Goal: Information Seeking & Learning: Learn about a topic

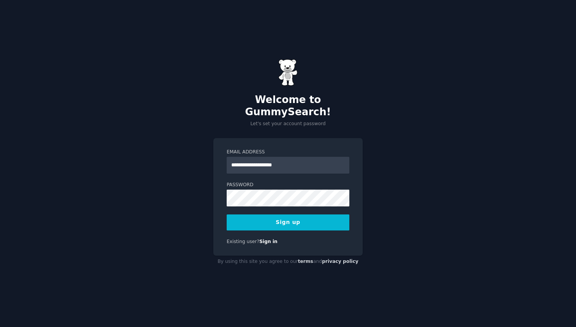
type input "**********"
click at [293, 216] on button "Sign up" at bounding box center [288, 222] width 123 height 16
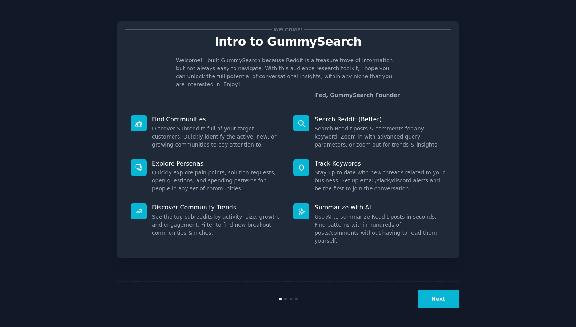
click at [430, 304] on button "Next" at bounding box center [438, 298] width 41 height 19
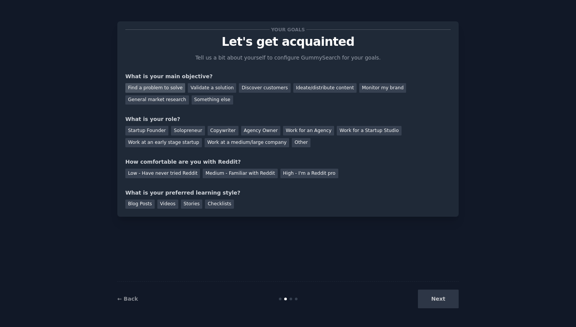
click at [164, 87] on div "Find a problem to solve" at bounding box center [155, 88] width 60 height 10
click at [186, 128] on div "Solopreneur" at bounding box center [188, 131] width 34 height 10
click at [287, 135] on div "Work for an Agency" at bounding box center [308, 131] width 51 height 10
click at [181, 132] on div "Solopreneur" at bounding box center [188, 131] width 34 height 10
click at [232, 174] on div "Medium - Familiar with Reddit" at bounding box center [240, 173] width 75 height 10
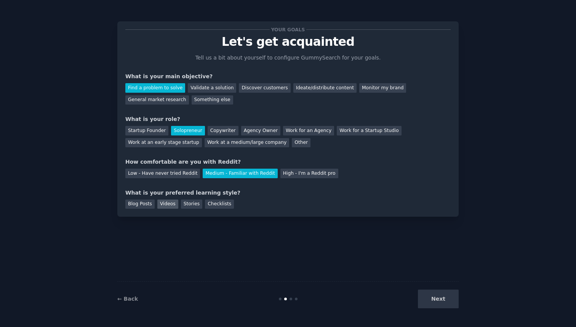
click at [164, 203] on div "Videos" at bounding box center [167, 204] width 21 height 10
click at [439, 300] on button "Next" at bounding box center [438, 298] width 41 height 19
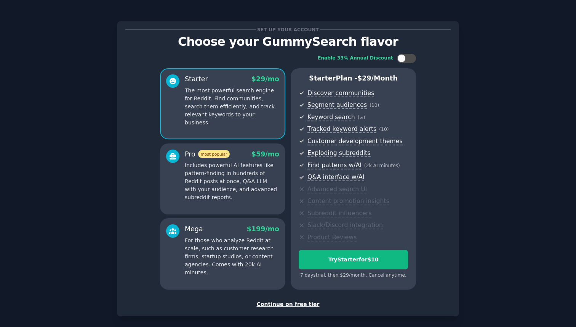
scroll to position [35, 0]
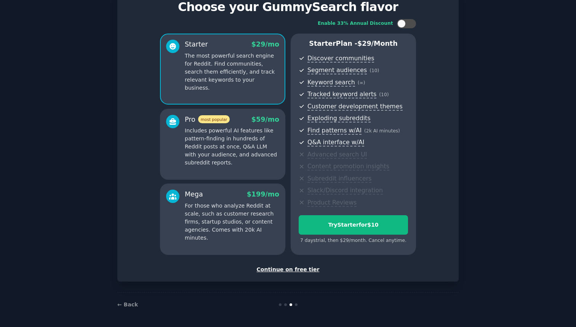
click at [288, 269] on div "Continue on free tier" at bounding box center [287, 269] width 325 height 8
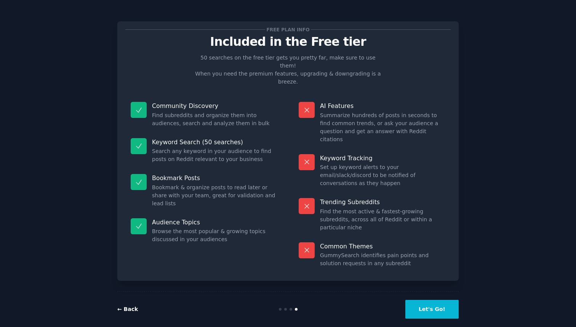
click at [131, 306] on link "← Back" at bounding box center [127, 309] width 21 height 6
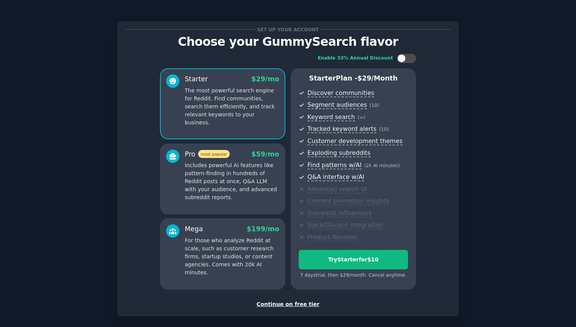
click at [284, 305] on div "Continue on free tier" at bounding box center [287, 304] width 325 height 8
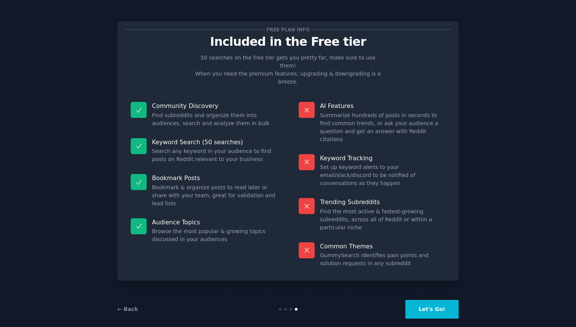
click at [439, 300] on button "Let's Go!" at bounding box center [432, 309] width 53 height 19
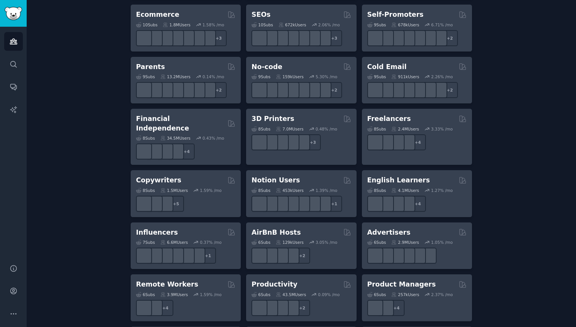
scroll to position [461, 0]
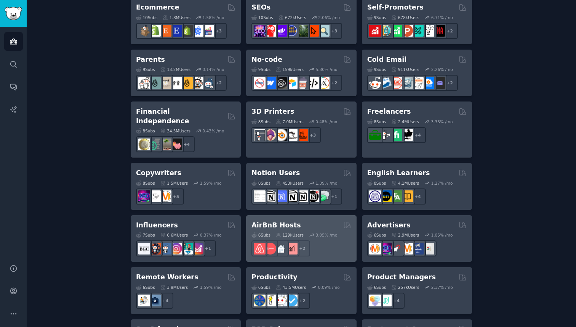
click at [303, 220] on div "AirBnB Hosts" at bounding box center [301, 225] width 99 height 10
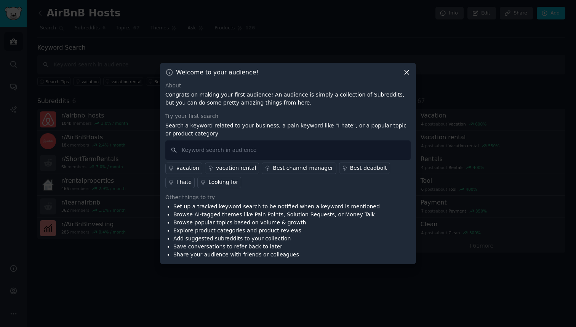
click at [197, 177] on link "Looking for" at bounding box center [219, 181] width 44 height 11
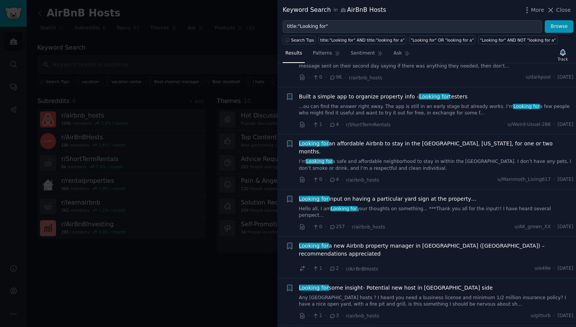
scroll to position [854, 0]
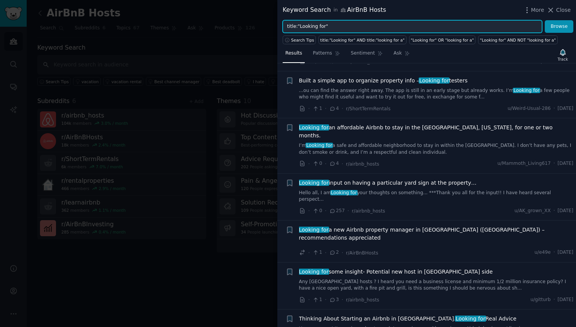
click at [341, 27] on input "title:"Looking for"" at bounding box center [413, 26] width 260 height 13
type input "title:"is there""
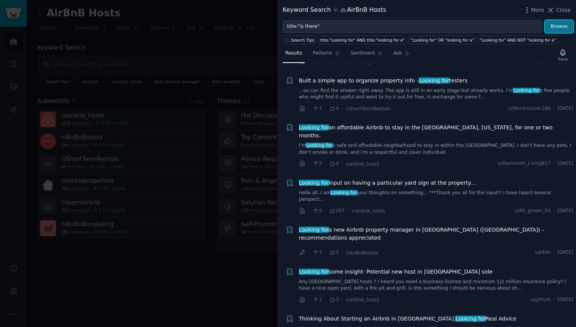
click at [561, 21] on button "Browse" at bounding box center [559, 26] width 29 height 13
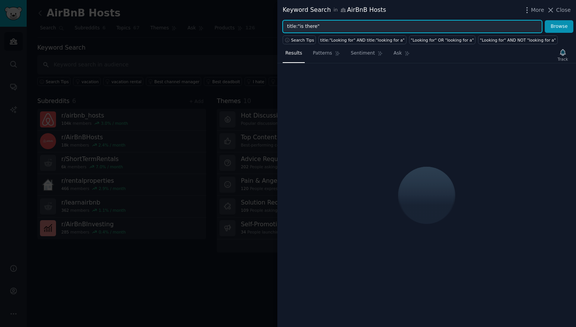
click at [314, 27] on input "title:"is there"" at bounding box center [413, 26] width 260 height 13
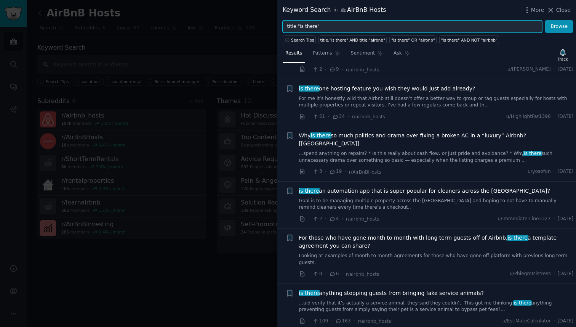
scroll to position [102, 0]
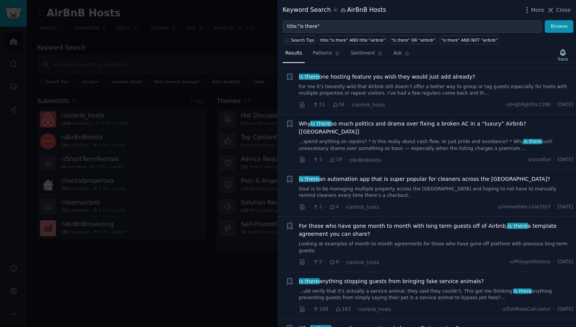
click at [233, 261] on div at bounding box center [288, 163] width 576 height 327
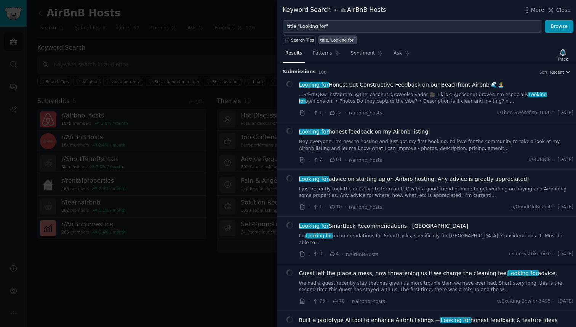
click at [155, 166] on div at bounding box center [288, 163] width 576 height 327
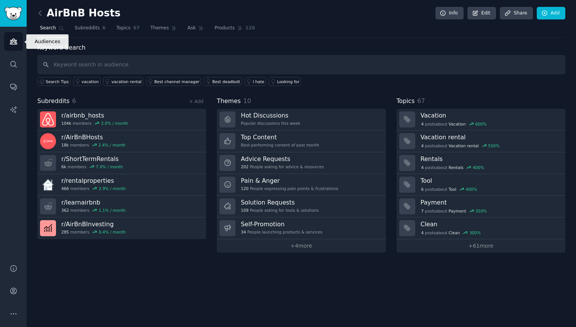
click at [10, 40] on icon "Sidebar" at bounding box center [14, 41] width 8 height 8
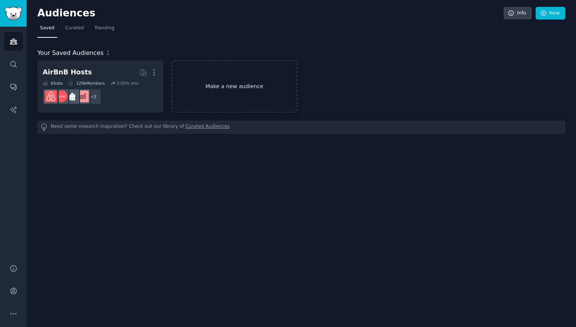
click at [220, 82] on link "Make a new audience" at bounding box center [235, 86] width 126 height 52
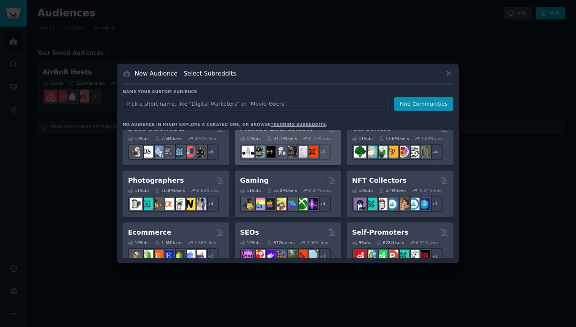
scroll to position [232, 0]
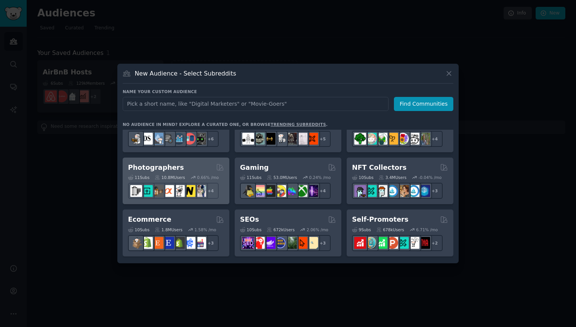
click at [170, 164] on h2 "Photographers" at bounding box center [156, 168] width 56 height 10
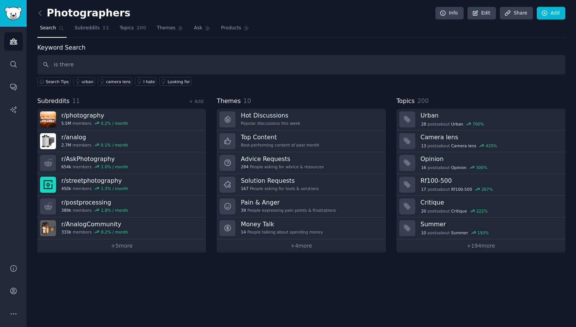
type input "is there"
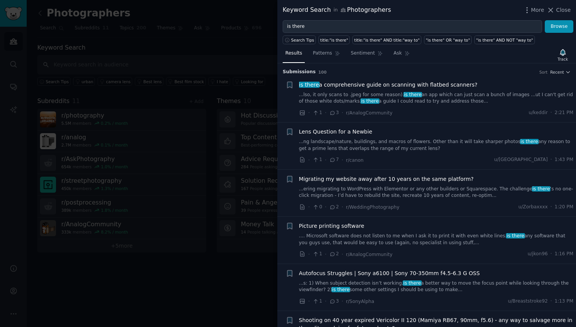
scroll to position [3, 0]
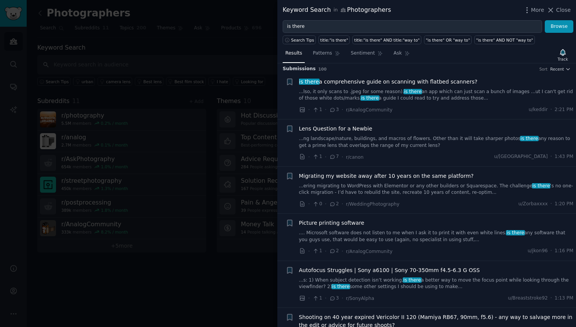
click at [337, 225] on span "Picture printing software" at bounding box center [332, 223] width 66 height 8
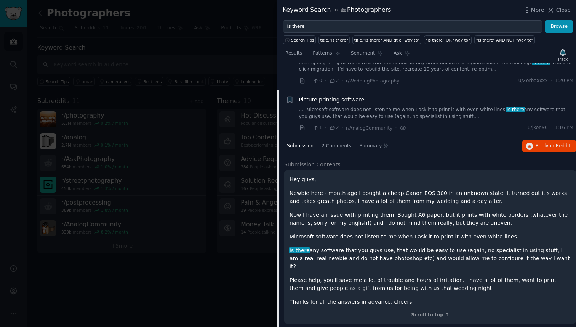
scroll to position [153, 0]
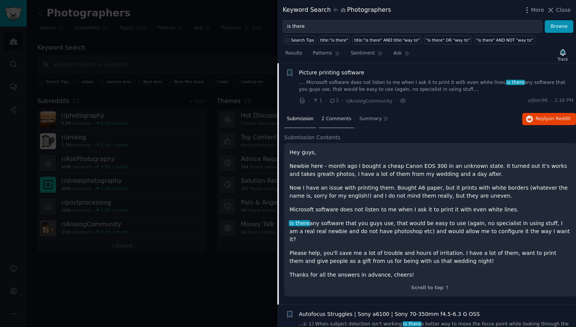
click at [333, 128] on div "2 Comments" at bounding box center [336, 119] width 35 height 18
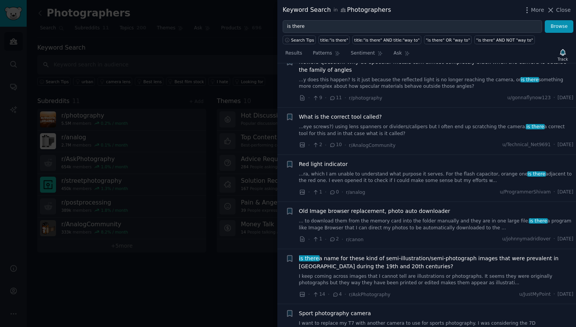
scroll to position [523, 0]
click at [359, 221] on link "... to download them from the memory card into the folder manually and they are…" at bounding box center [436, 223] width 275 height 13
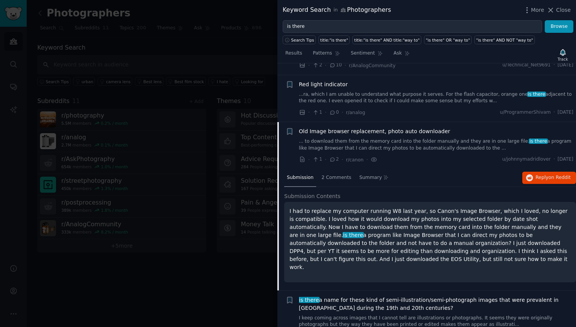
scroll to position [467, 0]
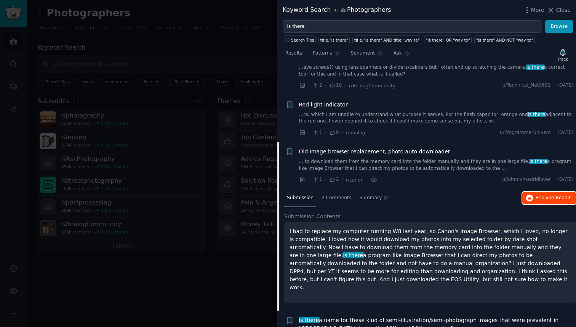
click at [527, 198] on icon "button" at bounding box center [529, 197] width 7 height 7
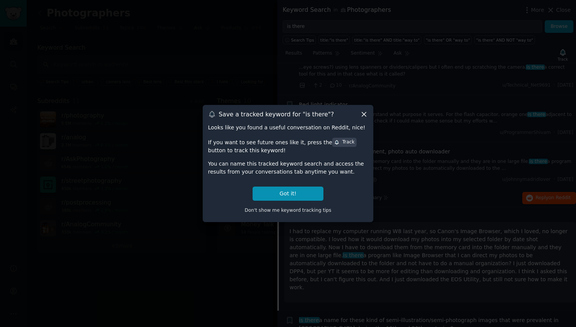
click at [362, 115] on icon at bounding box center [364, 114] width 8 height 8
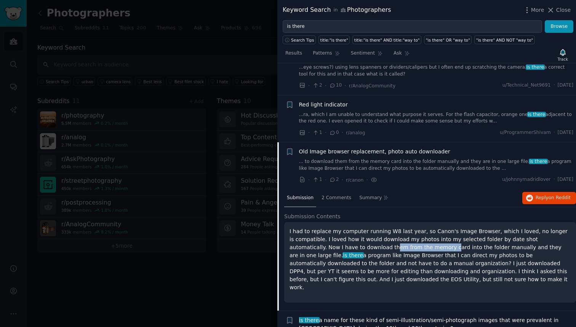
drag, startPoint x: 340, startPoint y: 248, endPoint x: 395, endPoint y: 246, distance: 55.7
click at [395, 246] on p "I had to replace my computer running W8 last year, so Canon's Image Browser, wh…" at bounding box center [430, 259] width 281 height 64
drag, startPoint x: 323, startPoint y: 247, endPoint x: 402, endPoint y: 245, distance: 78.5
click at [402, 245] on p "I had to replace my computer running W8 last year, so Canon's Image Browser, wh…" at bounding box center [430, 259] width 281 height 64
click at [416, 245] on p "I had to replace my computer running W8 last year, so Canon's Image Browser, wh…" at bounding box center [430, 259] width 281 height 64
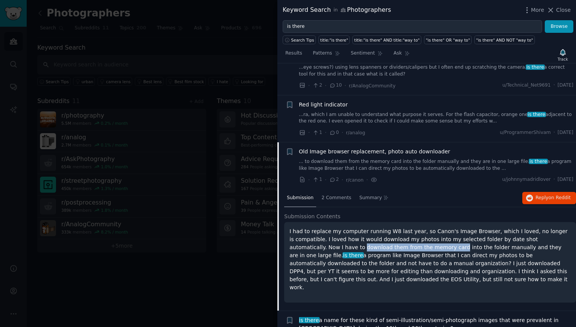
drag, startPoint x: 310, startPoint y: 247, endPoint x: 402, endPoint y: 245, distance: 92.3
click at [402, 245] on p "I had to replace my computer running W8 last year, so Canon's Image Browser, wh…" at bounding box center [430, 259] width 281 height 64
click at [412, 244] on p "I had to replace my computer running W8 last year, so Canon's Image Browser, wh…" at bounding box center [430, 259] width 281 height 64
click at [402, 247] on p "I had to replace my computer running W8 last year, so Canon's Image Browser, wh…" at bounding box center [430, 259] width 281 height 64
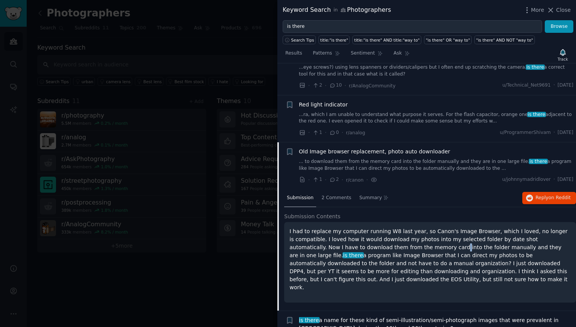
click at [398, 247] on p "I had to replace my computer running W8 last year, so Canon's Image Browser, wh…" at bounding box center [430, 259] width 281 height 64
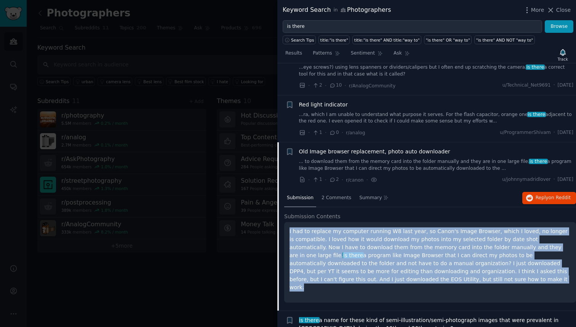
click at [398, 247] on p "I had to replace my computer running W8 last year, so Canon's Image Browser, wh…" at bounding box center [430, 259] width 281 height 64
click at [400, 246] on p "I had to replace my computer running W8 last year, so Canon's Image Browser, wh…" at bounding box center [430, 259] width 281 height 64
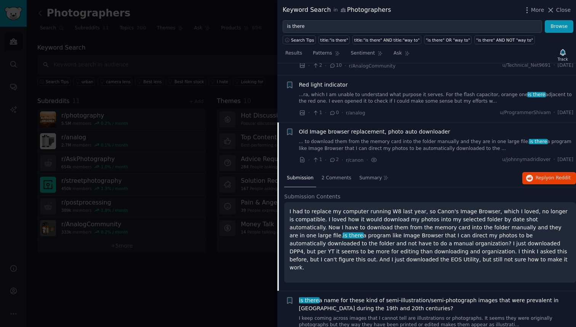
scroll to position [486, 0]
click at [541, 178] on span "Reply on Reddit" at bounding box center [553, 178] width 35 height 7
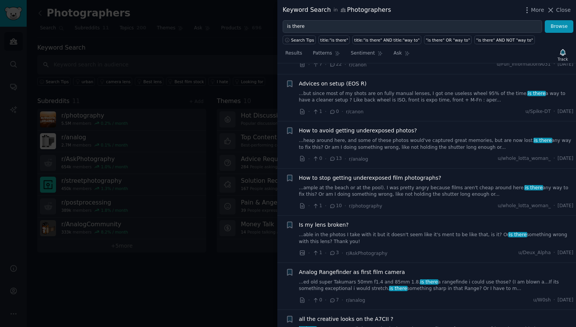
scroll to position [900, 0]
click at [226, 253] on div at bounding box center [288, 163] width 576 height 327
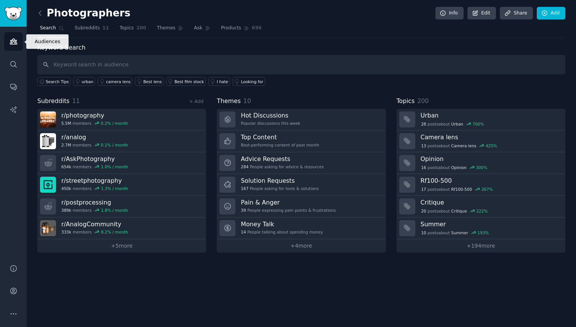
click at [14, 35] on link "Audiences" at bounding box center [13, 41] width 19 height 19
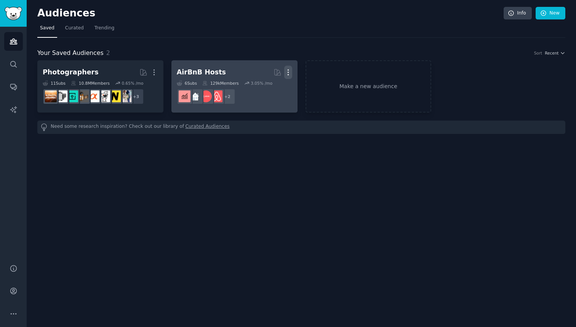
click at [289, 74] on icon "button" at bounding box center [288, 72] width 8 height 8
click at [265, 90] on p "Delete" at bounding box center [268, 88] width 18 height 8
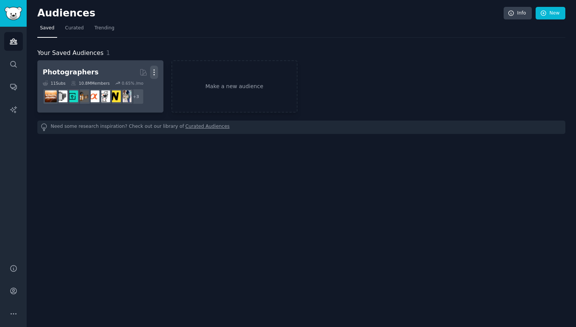
click at [157, 73] on icon "button" at bounding box center [154, 72] width 8 height 8
click at [132, 85] on p "Delete" at bounding box center [134, 88] width 18 height 8
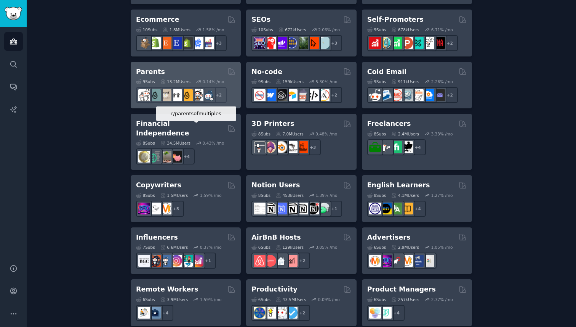
scroll to position [454, 0]
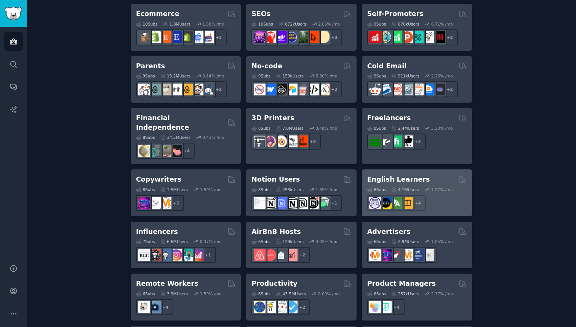
click at [436, 175] on div "English Learners" at bounding box center [416, 180] width 99 height 10
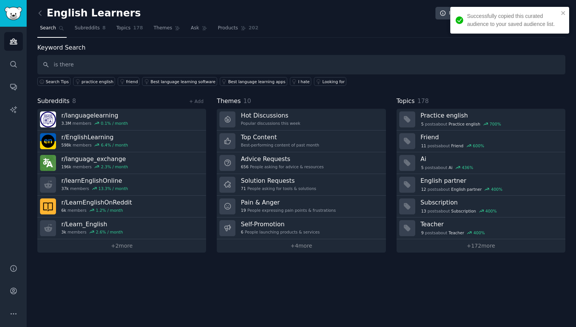
type input "is there"
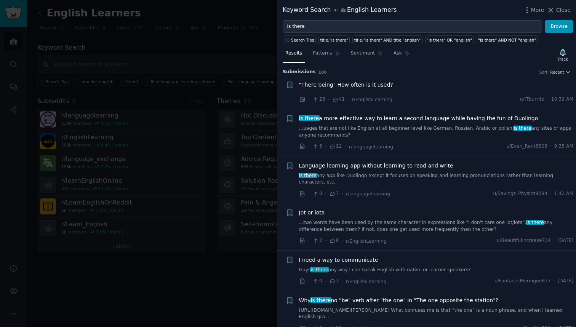
click at [355, 181] on link "is there any app like Duolingo except it focuses on speaking and learning pronu…" at bounding box center [436, 178] width 275 height 13
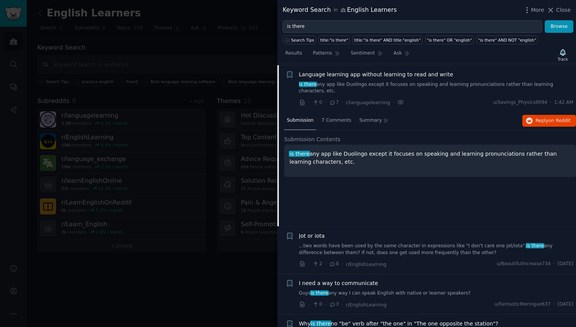
scroll to position [93, 0]
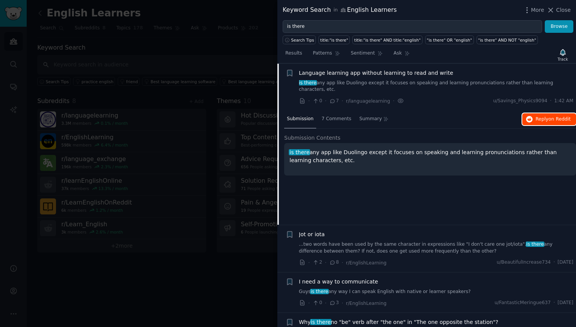
click at [531, 118] on icon "button" at bounding box center [529, 119] width 7 height 7
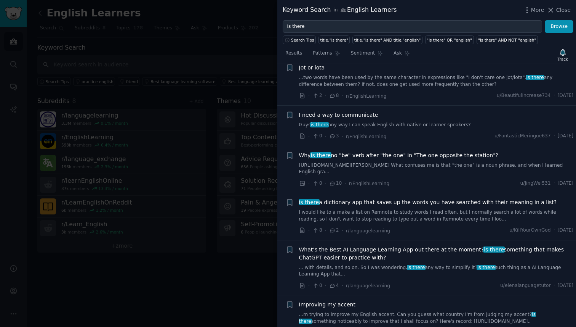
scroll to position [274, 0]
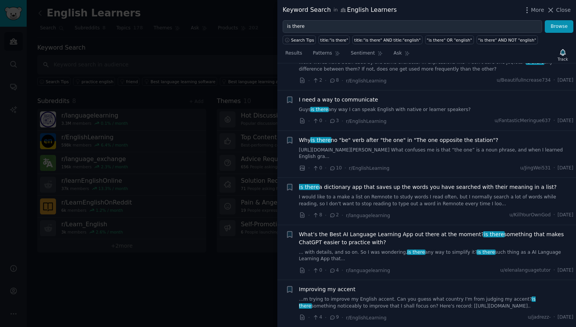
click at [350, 199] on link "I would like to a make a list on Remnote to study words I read often, but I nor…" at bounding box center [436, 200] width 275 height 13
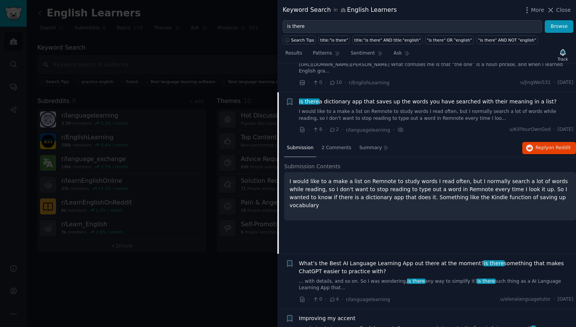
scroll to position [274, 0]
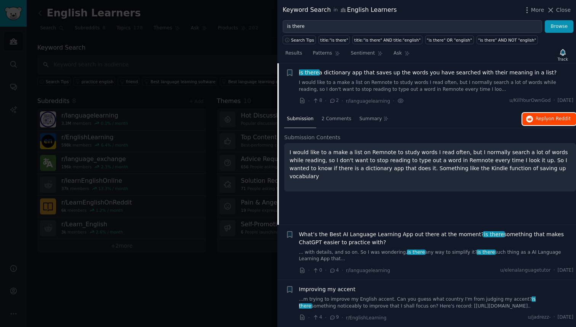
click at [533, 120] on button "Reply on Reddit" at bounding box center [550, 119] width 54 height 12
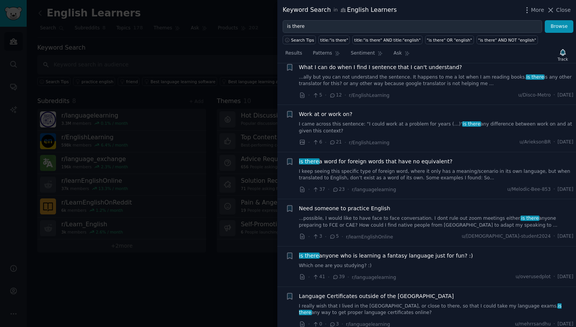
scroll to position [573, 0]
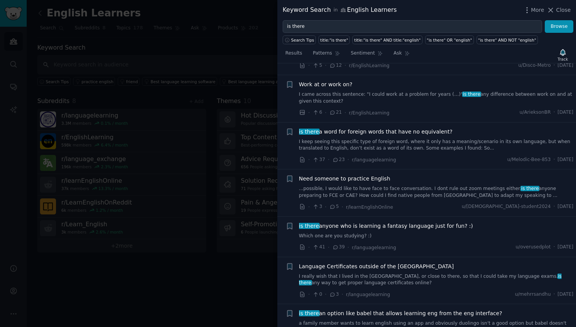
click at [238, 224] on div at bounding box center [288, 163] width 576 height 327
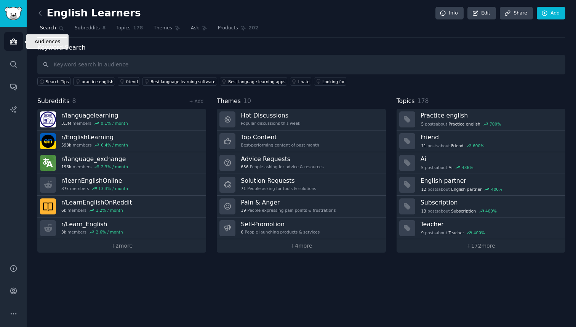
click at [10, 37] on link "Audiences" at bounding box center [13, 41] width 19 height 19
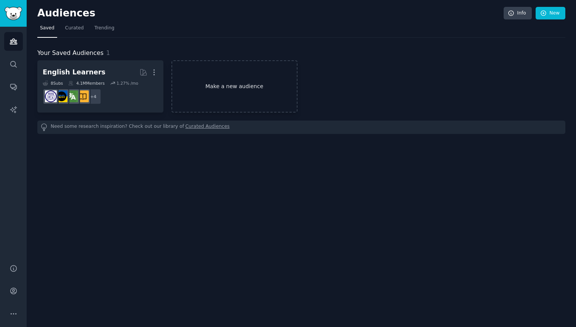
click at [232, 70] on link "Make a new audience" at bounding box center [235, 86] width 126 height 52
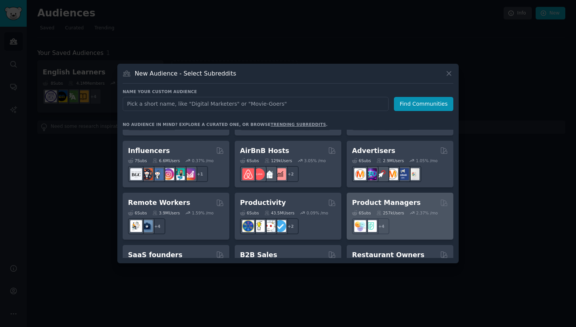
scroll to position [506, 0]
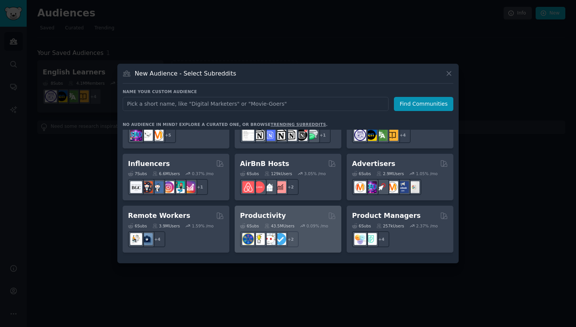
click at [300, 211] on div "Productivity Curated by GummySearch" at bounding box center [288, 216] width 96 height 10
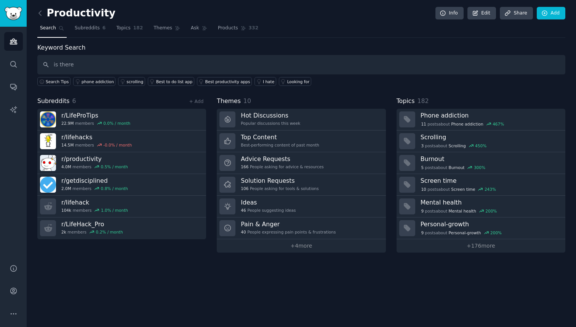
type input "is there"
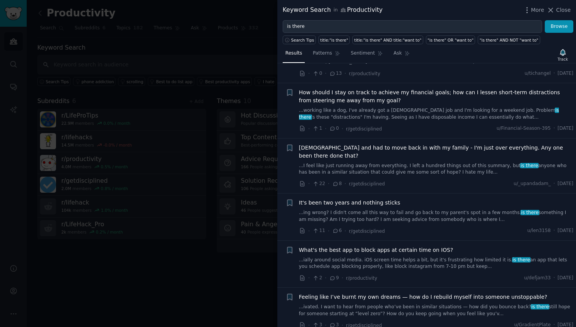
scroll to position [137, 0]
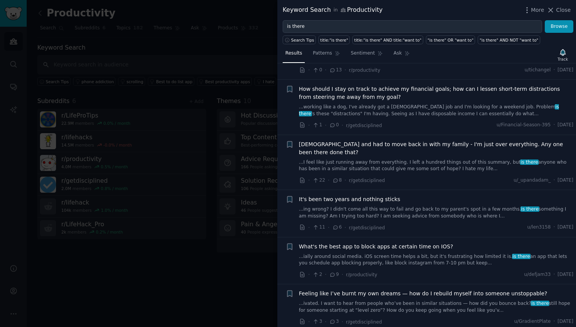
click at [401, 257] on link "...ially around social media. iOS screen time helps a bit, but it's frustrating…" at bounding box center [436, 259] width 275 height 13
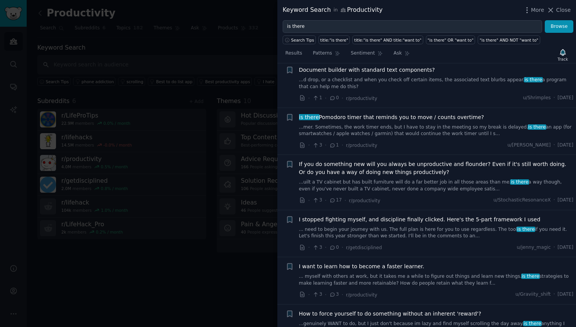
scroll to position [663, 0]
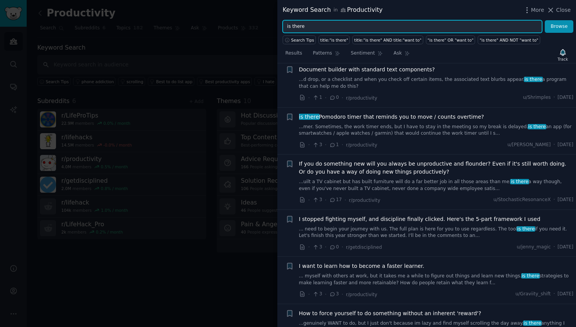
click at [372, 23] on input "is there" at bounding box center [413, 26] width 260 height 13
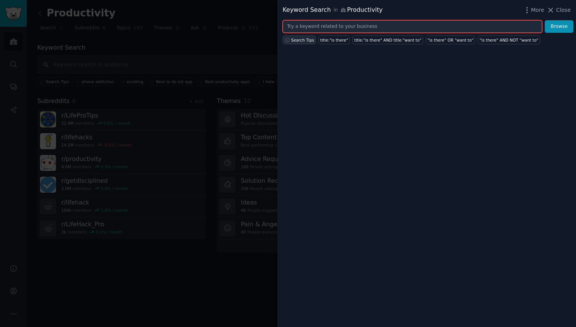
click at [297, 39] on span "Search Tips" at bounding box center [302, 39] width 23 height 5
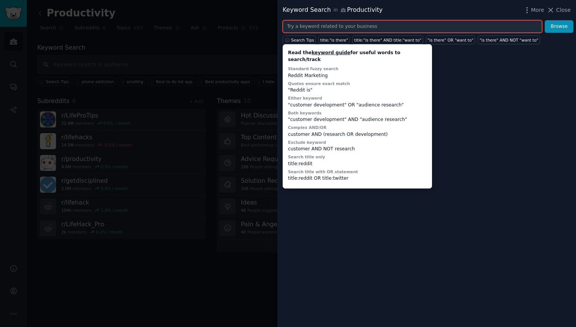
click at [413, 27] on input "text" at bounding box center [413, 26] width 260 height 13
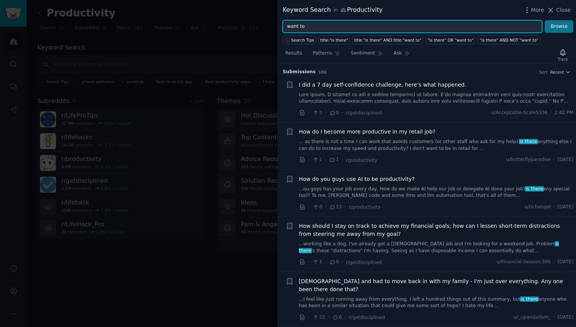
type input "want to"
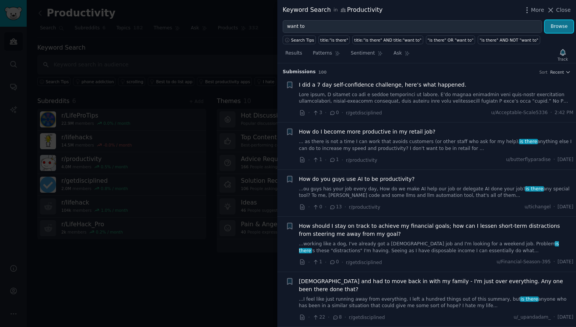
click at [558, 24] on button "Browse" at bounding box center [559, 26] width 29 height 13
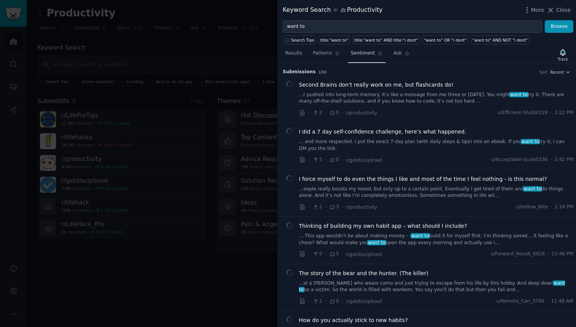
click at [370, 54] on span "Sentiment" at bounding box center [363, 53] width 24 height 7
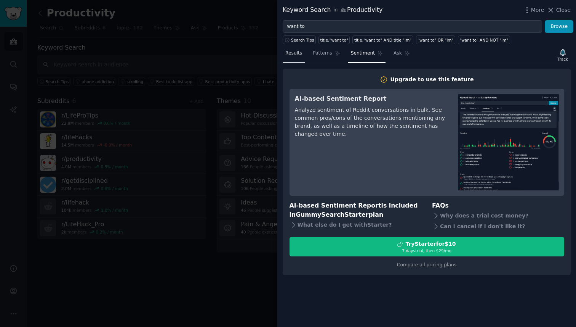
click at [293, 53] on span "Results" at bounding box center [293, 53] width 17 height 7
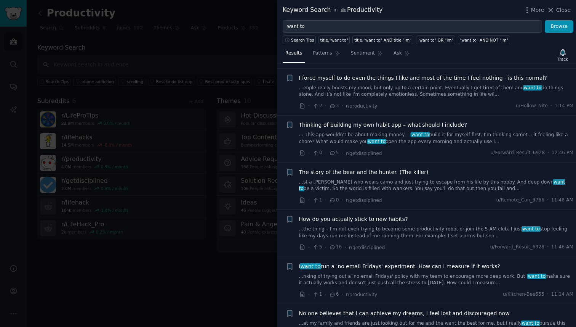
scroll to position [176, 0]
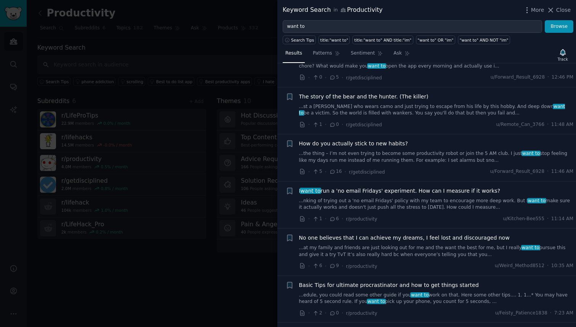
click at [178, 172] on div at bounding box center [288, 163] width 576 height 327
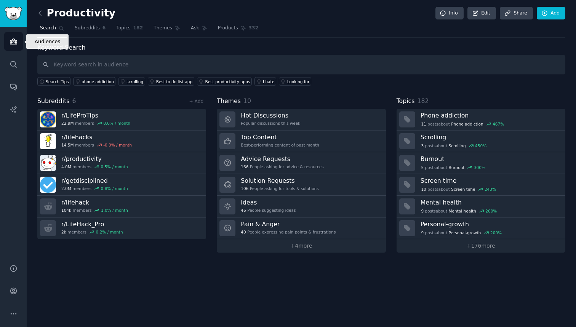
click at [18, 41] on link "Audiences" at bounding box center [13, 41] width 19 height 19
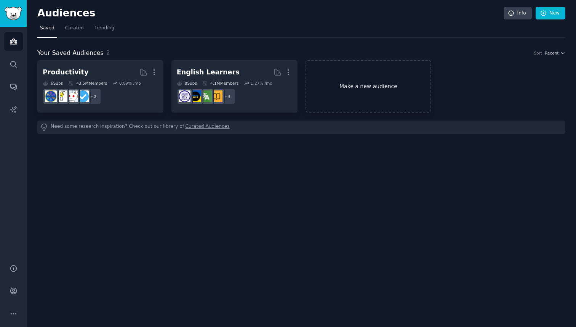
click at [385, 64] on link "Make a new audience" at bounding box center [369, 86] width 126 height 52
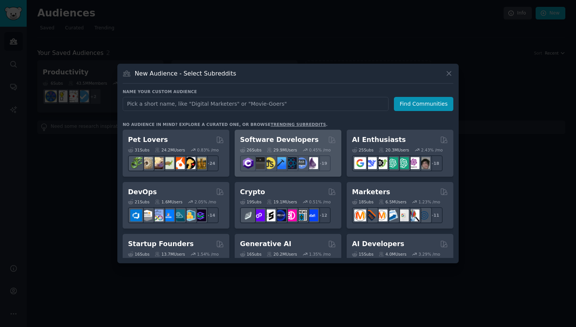
click at [300, 139] on h2 "Software Developers" at bounding box center [279, 140] width 79 height 10
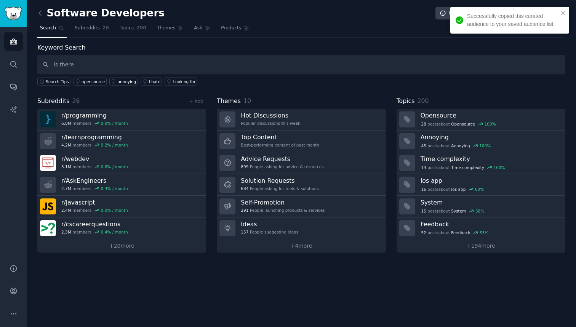
type input "is there"
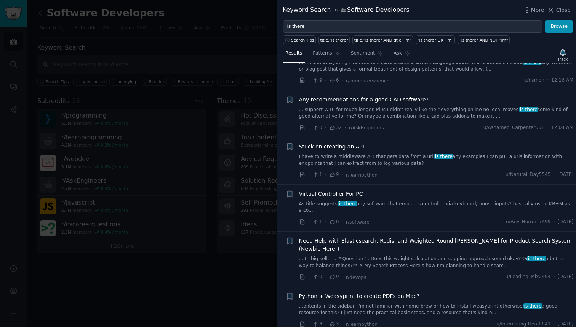
scroll to position [645, 0]
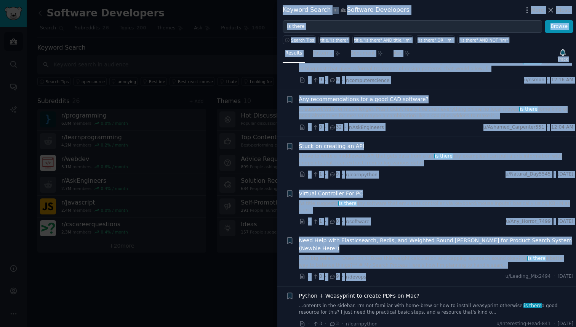
drag, startPoint x: 239, startPoint y: 183, endPoint x: 386, endPoint y: 251, distance: 161.6
click at [386, 251] on div "Keyword Search in Software Developers More Close is there Browse Search Tips ti…" at bounding box center [288, 163] width 576 height 327
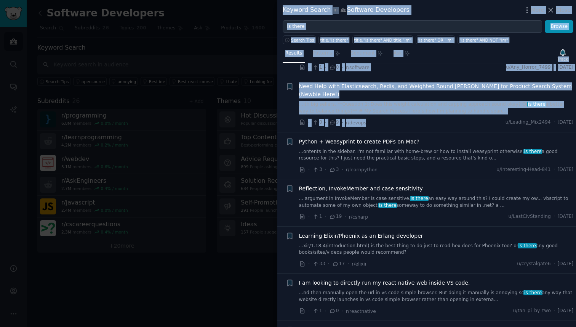
scroll to position [803, 0]
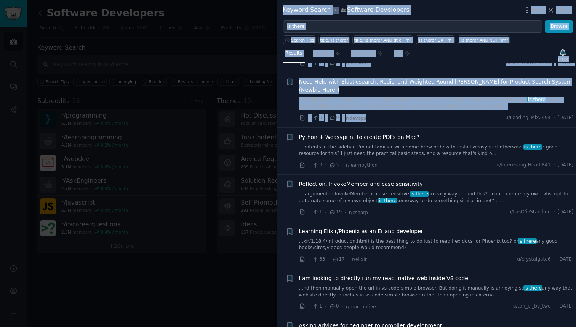
click at [244, 240] on div at bounding box center [288, 163] width 576 height 327
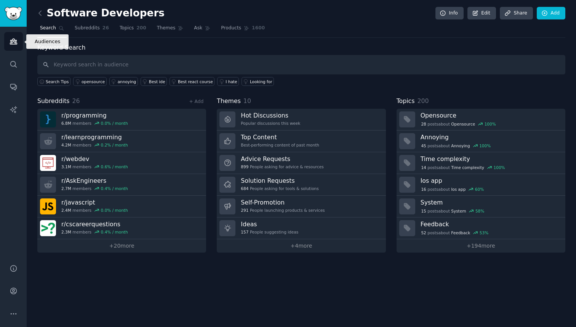
click at [16, 46] on link "Audiences" at bounding box center [13, 41] width 19 height 19
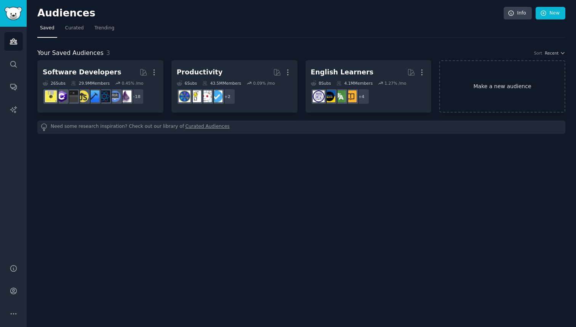
click at [466, 95] on link "Make a new audience" at bounding box center [502, 86] width 126 height 52
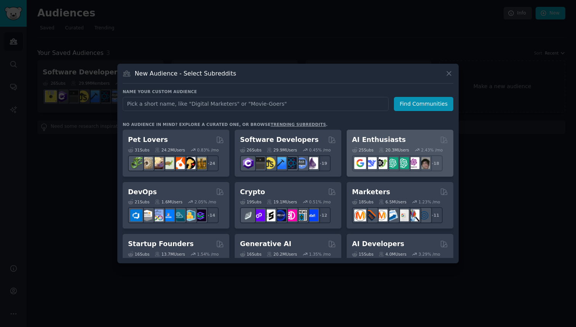
click at [383, 133] on div "AI Enthusiasts 25 Sub s 20.3M Users 2.43 % /mo + 18" at bounding box center [400, 153] width 107 height 47
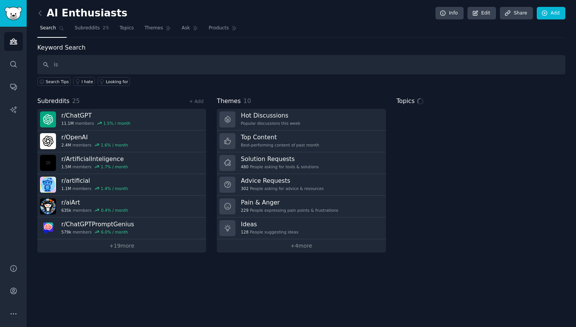
type input "i"
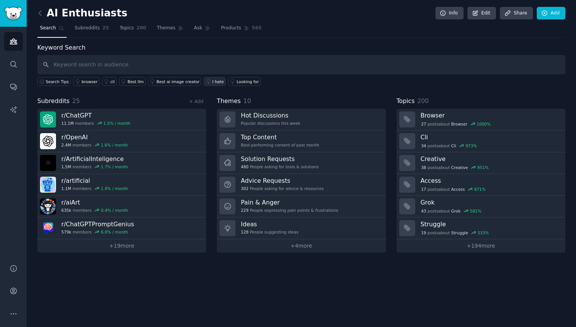
click at [216, 83] on div "I hate" at bounding box center [217, 81] width 11 height 5
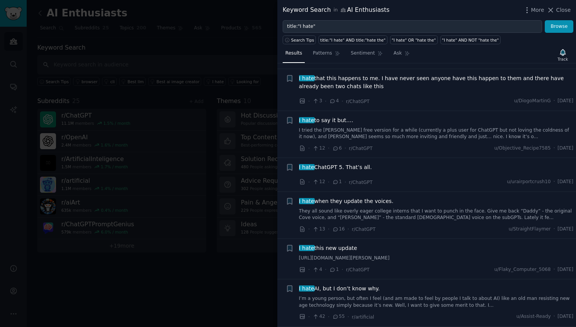
scroll to position [358, 0]
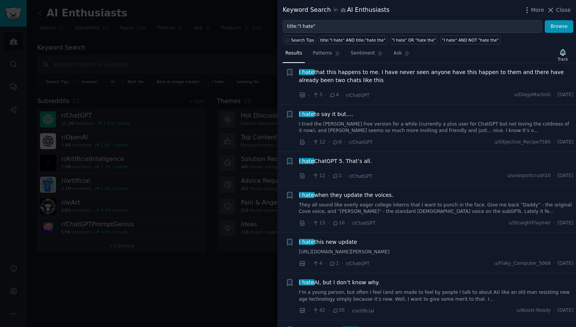
click at [193, 192] on div at bounding box center [288, 163] width 576 height 327
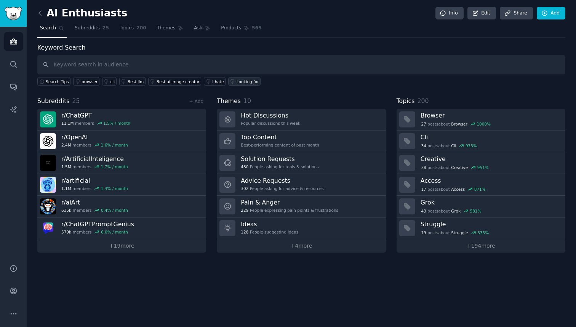
click at [237, 80] on div "Looking for" at bounding box center [248, 81] width 22 height 5
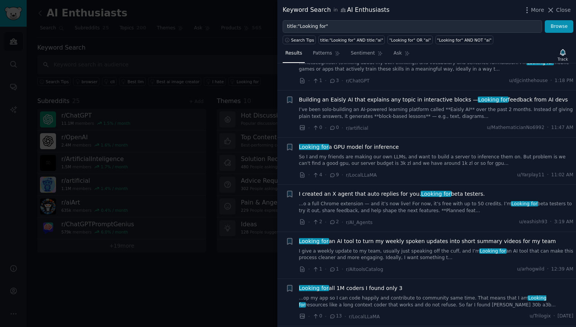
scroll to position [234, 0]
click at [395, 245] on div "Looking for an AI tool to turn my weekly spoken updates into short summary vide…" at bounding box center [436, 249] width 275 height 24
click at [391, 250] on link "I give a weekly update to my team, usually just speaking off the cuff, and I’m …" at bounding box center [436, 253] width 275 height 13
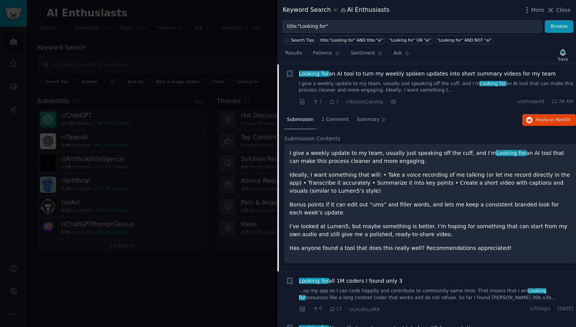
scroll to position [402, 0]
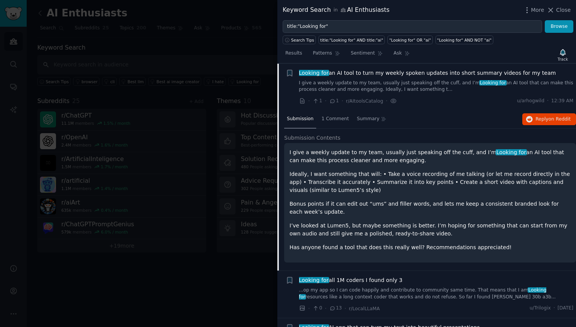
click at [543, 127] on div "Submission 1 Comment Summary Reply on Reddit" at bounding box center [430, 119] width 292 height 18
click at [543, 123] on button "Reply on Reddit" at bounding box center [550, 119] width 54 height 12
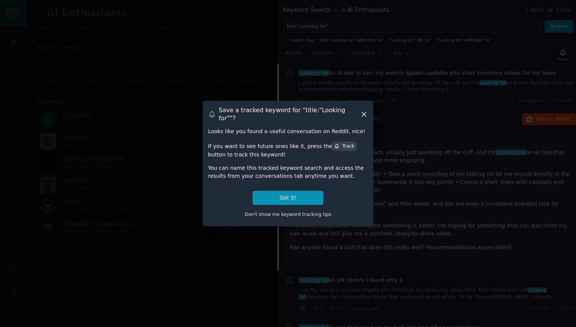
click at [364, 114] on icon at bounding box center [364, 114] width 4 height 4
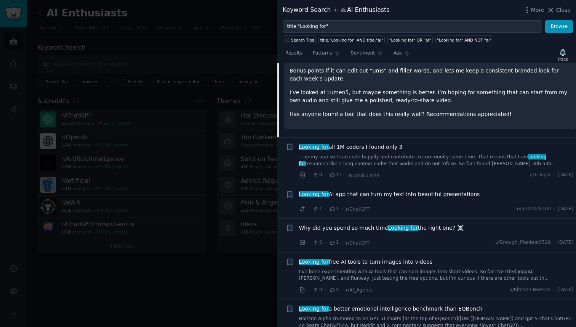
scroll to position [537, 0]
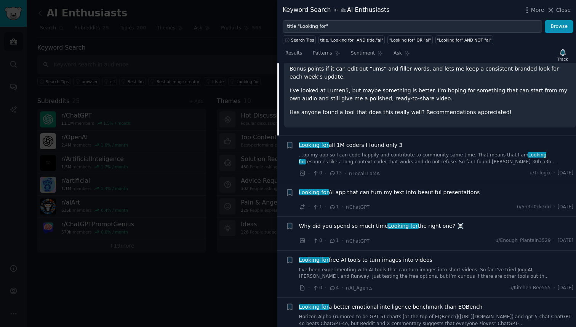
click at [376, 191] on span "Looking for AI app that can turn my text into beautiful presentations" at bounding box center [389, 192] width 181 height 8
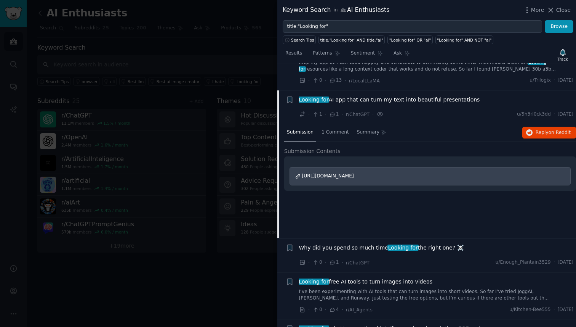
scroll to position [467, 0]
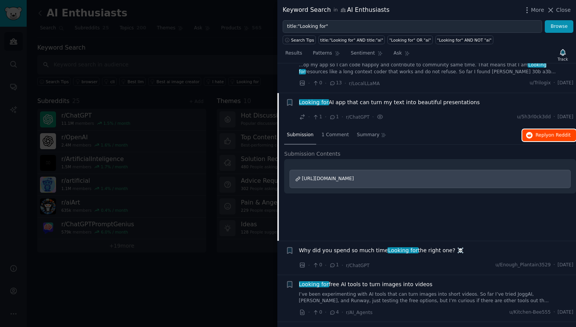
click at [539, 132] on span "Reply on Reddit" at bounding box center [553, 135] width 35 height 7
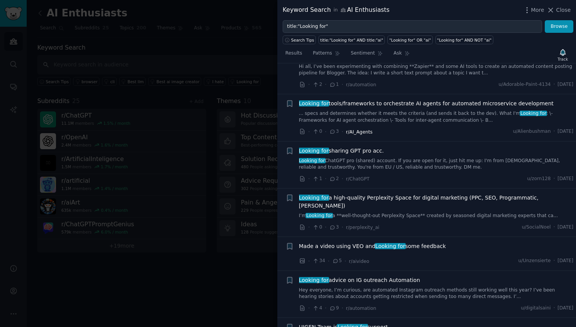
scroll to position [789, 0]
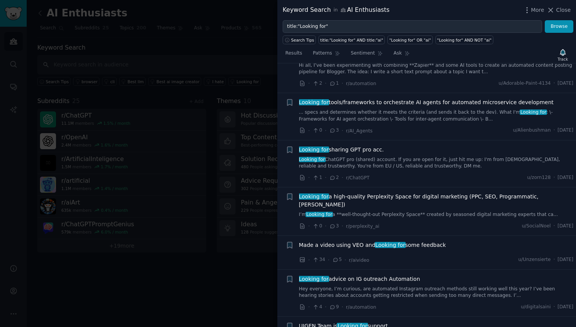
click at [392, 176] on div "· 1 · 2 · r/ChatGPT u/zorn128 · [DATE]" at bounding box center [436, 177] width 275 height 8
click at [333, 178] on icon at bounding box center [333, 177] width 4 height 3
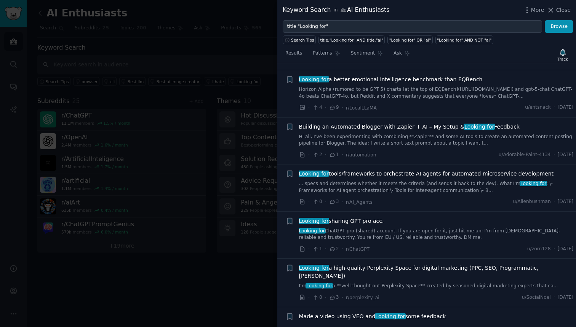
scroll to position [798, 0]
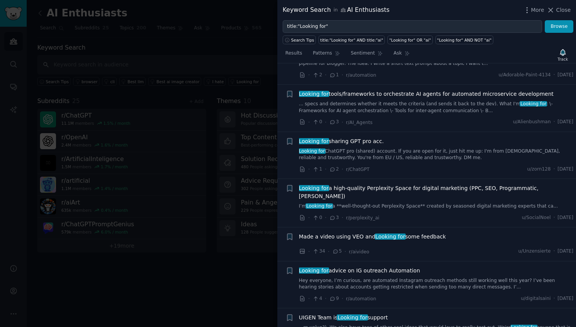
click at [355, 143] on span "Looking for sharing GPT pro acc." at bounding box center [341, 141] width 85 height 8
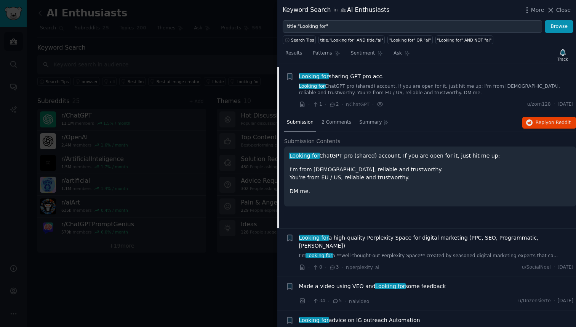
scroll to position [752, 0]
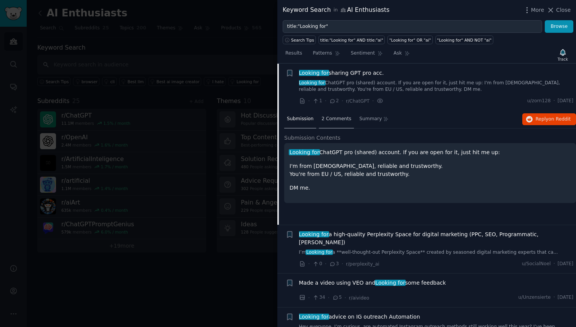
click at [327, 117] on span "2 Comments" at bounding box center [337, 118] width 30 height 7
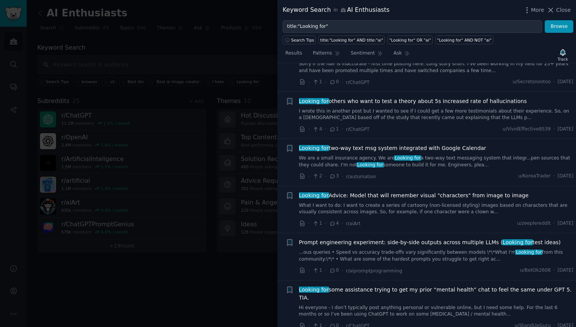
scroll to position [1557, 0]
